Goal: Communication & Community: Answer question/provide support

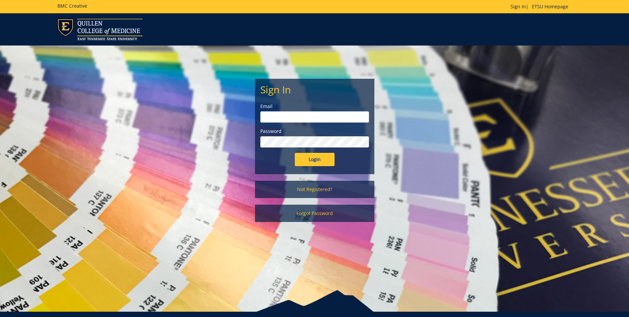
click at [323, 114] on input "email" at bounding box center [314, 116] width 109 height 11
type input "crabtrej@etsu.edu"
click at [295, 153] on input "Login" at bounding box center [315, 159] width 40 height 13
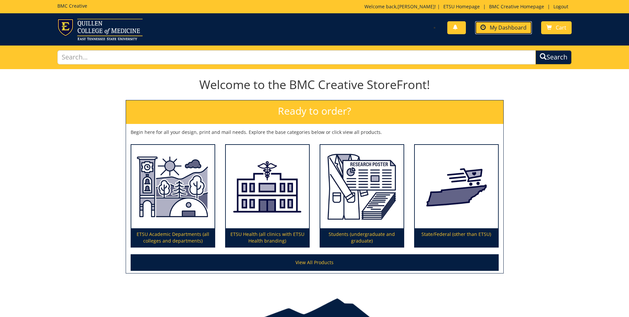
click at [500, 29] on span "My Dashboard" at bounding box center [508, 27] width 37 height 7
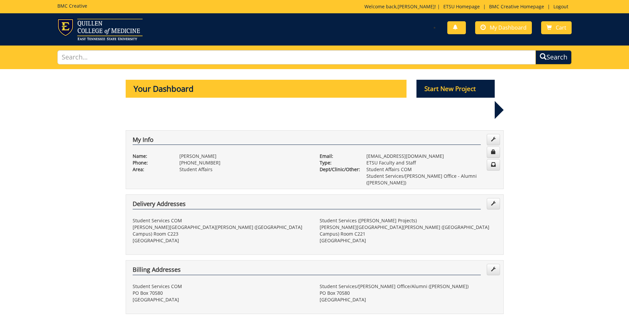
scroll to position [133, 0]
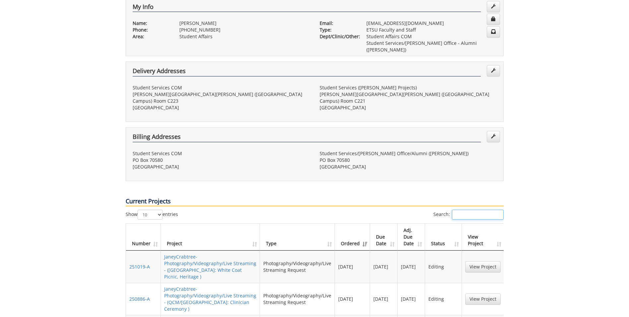
click at [461, 209] on input "Search:" at bounding box center [478, 214] width 52 height 10
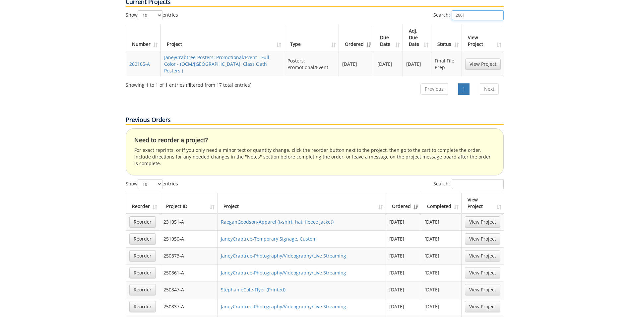
scroll to position [199, 0]
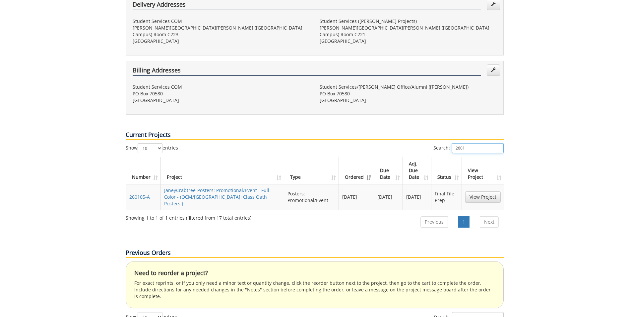
drag, startPoint x: 476, startPoint y: 111, endPoint x: 425, endPoint y: 115, distance: 51.2
click at [425, 143] on div "Search: 2601" at bounding box center [409, 149] width 189 height 12
type input "oath"
click at [232, 187] on link "JaneyCrabtree-Posters: Promotional/Event - Full Color - (QCM/[GEOGRAPHIC_DATA]:…" at bounding box center [216, 197] width 105 height 20
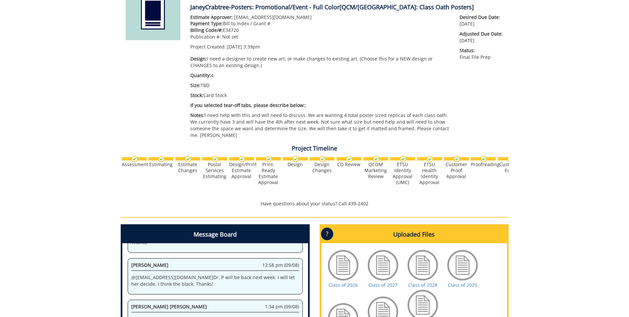
scroll to position [199, 0]
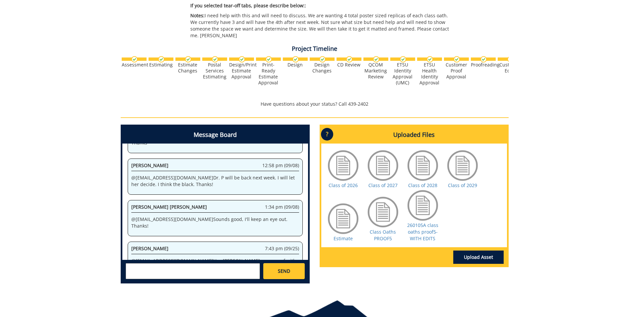
click at [186, 264] on textarea at bounding box center [193, 271] width 134 height 16
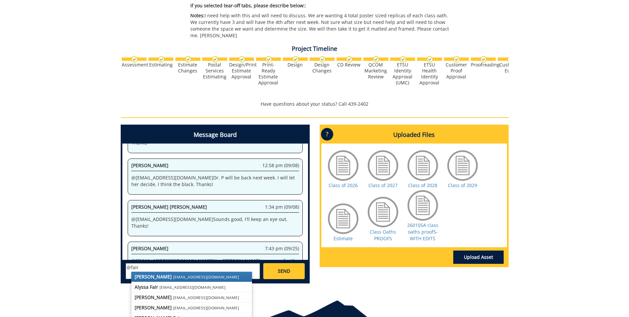
click at [173, 274] on small "fair@mail.etsu.edu" at bounding box center [206, 276] width 66 height 5
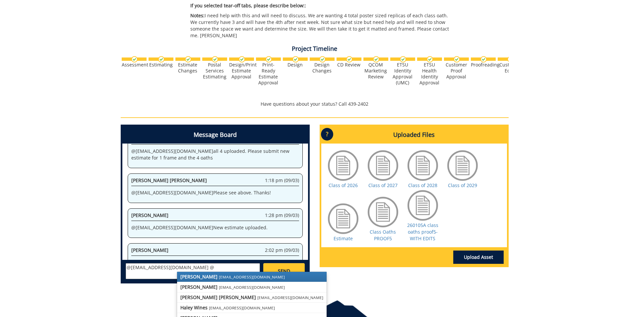
scroll to position [1085, 0]
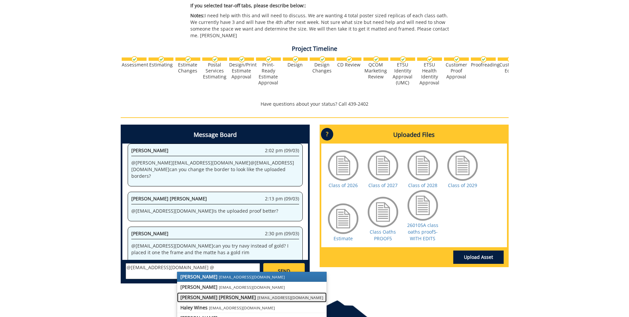
click at [217, 294] on strong "Taylor C. Campbell" at bounding box center [219, 297] width 76 height 6
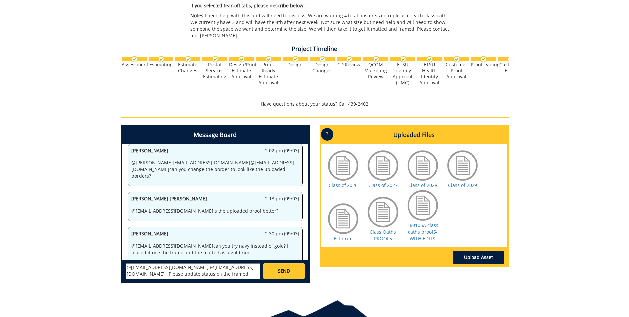
type textarea "@fair@mail.etsu.edu @campbelltc@etsu.edu Please update status on the framed oat…"
click at [280, 267] on span "SEND" at bounding box center [284, 270] width 12 height 7
